Goal: Find specific page/section: Find specific page/section

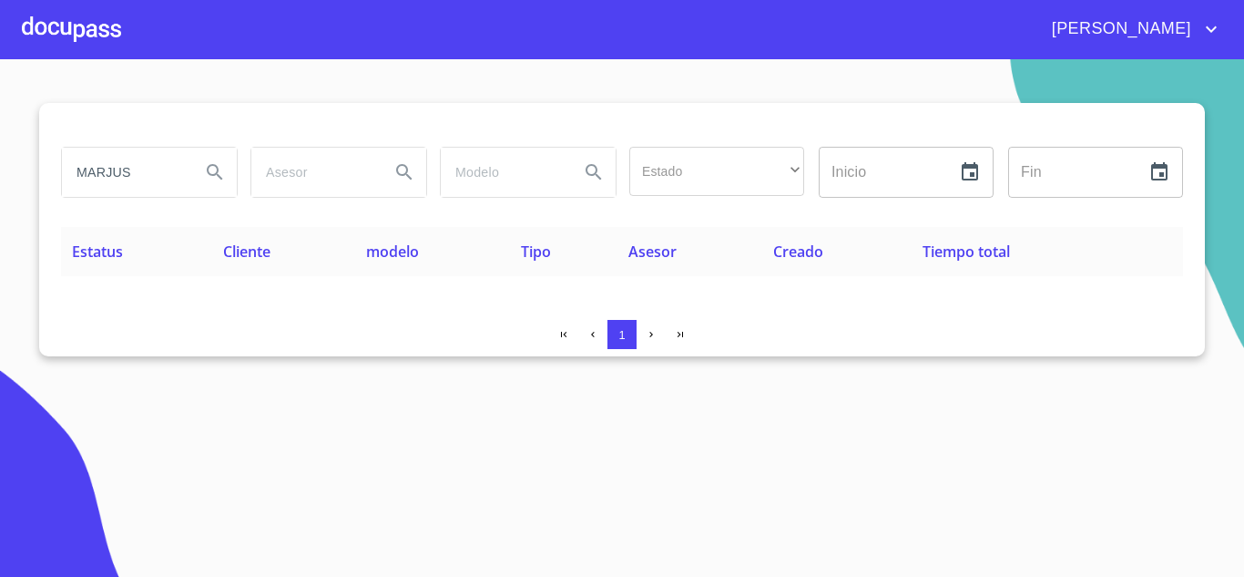
drag, startPoint x: 0, startPoint y: 0, endPoint x: 0, endPoint y: 207, distance: 206.8
click at [0, 207] on section "MARJUS Estado ​ ​ Inicio ​ Fin ​ Estatus Cliente modelo Tipo Asesor Creado Tiem…" at bounding box center [622, 317] width 1244 height 517
click at [220, 177] on icon "Search" at bounding box center [214, 171] width 15 height 15
click at [211, 179] on icon "Search" at bounding box center [215, 172] width 22 height 22
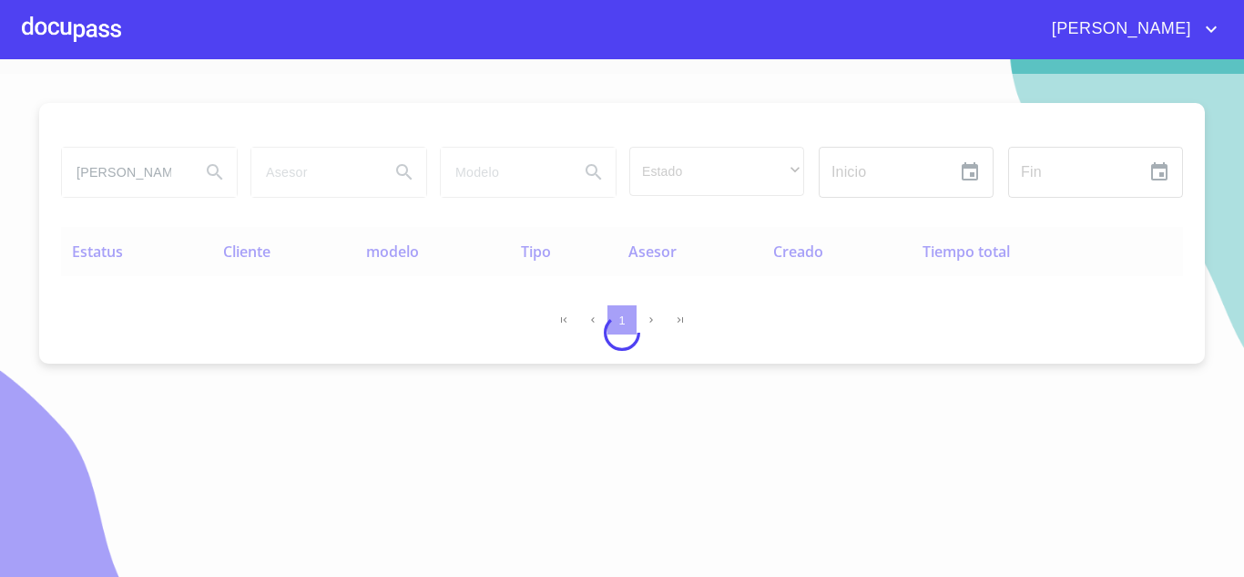
drag, startPoint x: 166, startPoint y: 172, endPoint x: 88, endPoint y: 164, distance: 77.9
click at [94, 162] on div at bounding box center [622, 332] width 1244 height 517
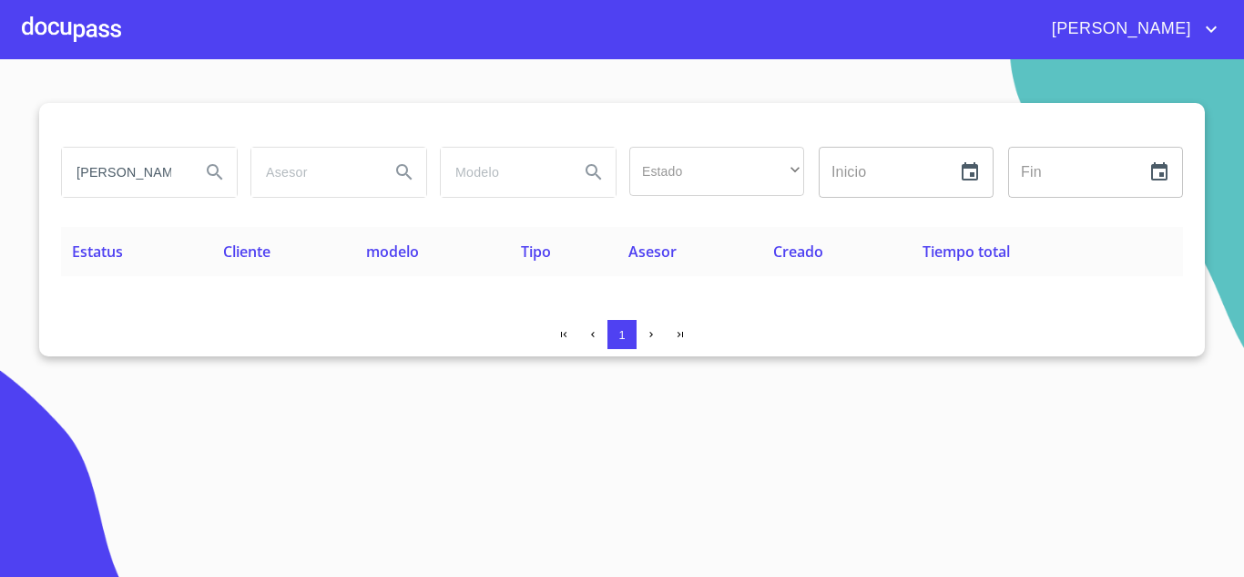
drag, startPoint x: 158, startPoint y: 179, endPoint x: 32, endPoint y: 171, distance: 126.0
click at [32, 171] on section "VAN RENTA Estado ​ ​ Inicio ​ Fin ​ Estatus Cliente modelo Tipo Asesor Creado T…" at bounding box center [622, 317] width 1244 height 517
type input "VANRENTA"
click at [217, 180] on icon "Search" at bounding box center [215, 172] width 22 height 22
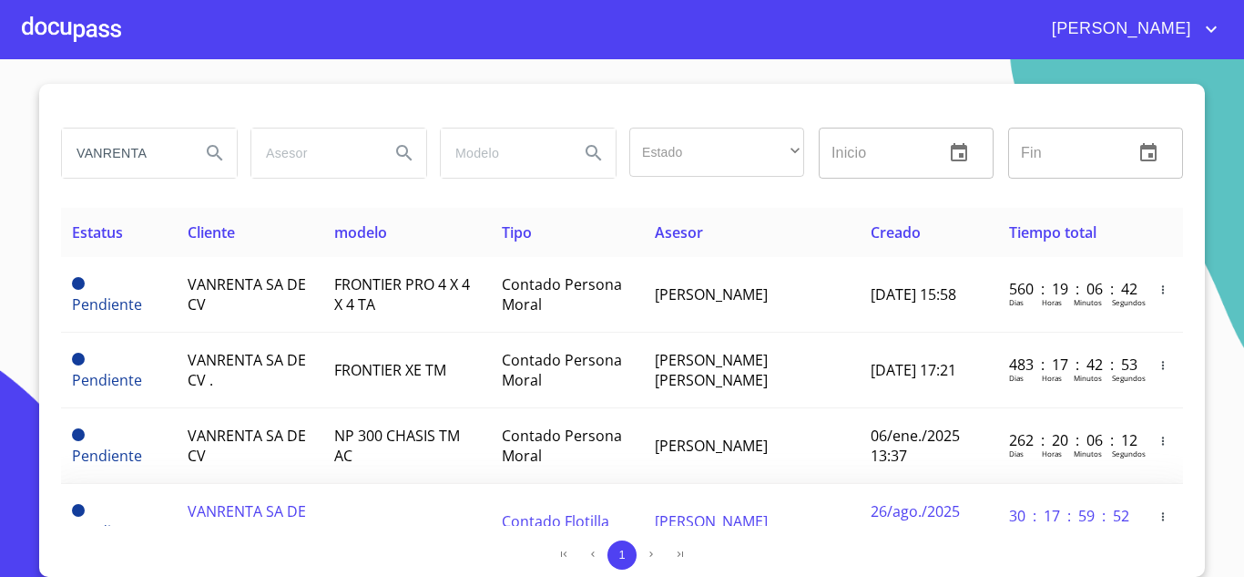
click at [253, 518] on span "VANRENTA SA DE CV ." at bounding box center [247, 521] width 118 height 40
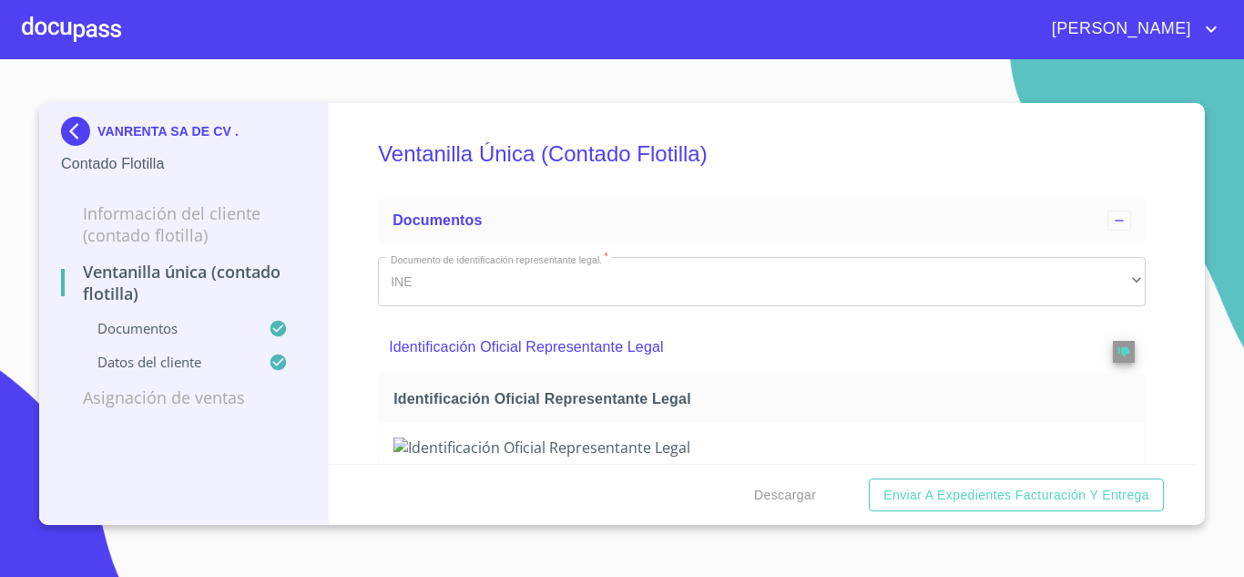
click at [75, 130] on img at bounding box center [79, 131] width 36 height 29
